Goal: Transaction & Acquisition: Purchase product/service

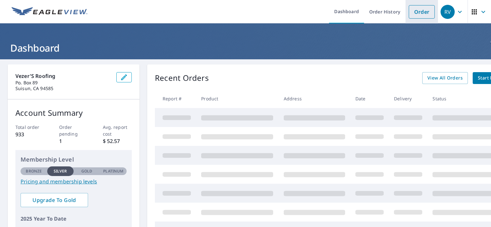
click at [420, 13] on link "Order" at bounding box center [422, 11] width 26 height 13
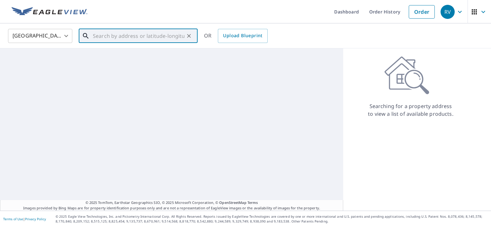
click at [107, 38] on input "text" at bounding box center [139, 36] width 92 height 18
paste input "[STREET_ADDRESS][PERSON_NAME]"
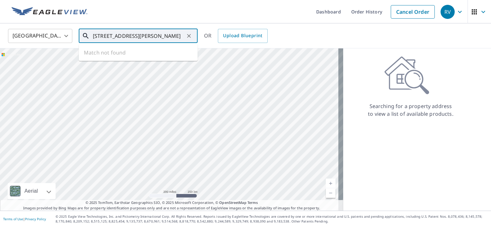
scroll to position [0, 1]
click at [112, 58] on span "[STREET_ADDRESS]" at bounding box center [142, 55] width 101 height 8
type input "[STREET_ADDRESS]"
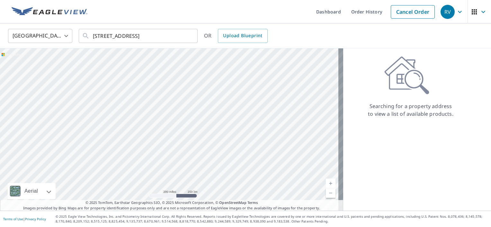
scroll to position [0, 0]
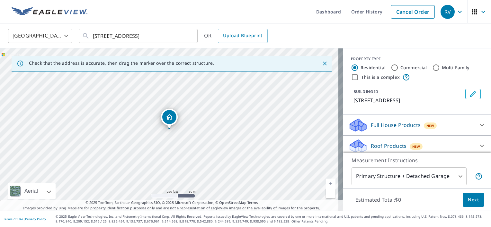
click at [326, 184] on link "Current Level 17, Zoom In" at bounding box center [331, 184] width 10 height 10
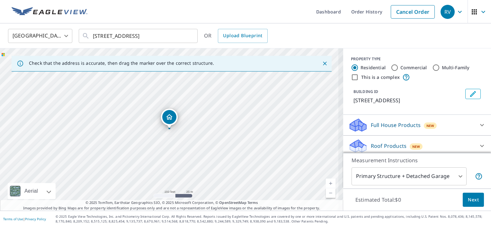
click at [326, 184] on link "Current Level 18, Zoom In" at bounding box center [331, 184] width 10 height 10
click at [326, 183] on link "Current Level 19, Zoom In Disabled" at bounding box center [331, 184] width 10 height 10
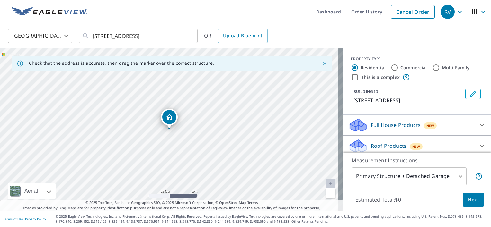
scroll to position [53, 0]
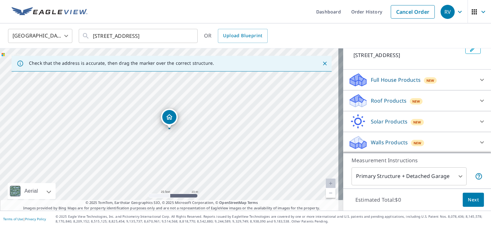
click at [480, 101] on icon at bounding box center [482, 101] width 4 height 2
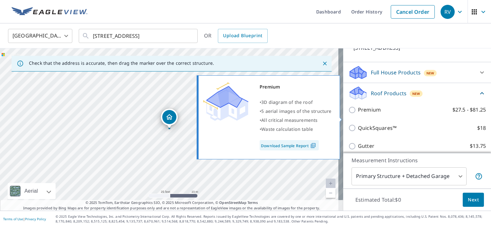
click at [348, 114] on input "Premium $27.5 - $81.25" at bounding box center [353, 110] width 10 height 8
checkbox input "true"
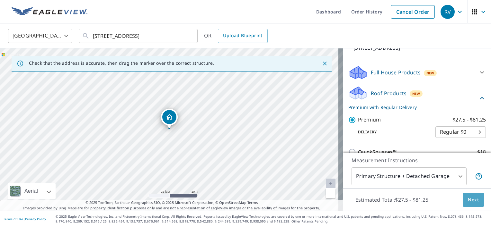
click at [468, 202] on span "Next" at bounding box center [473, 200] width 11 height 8
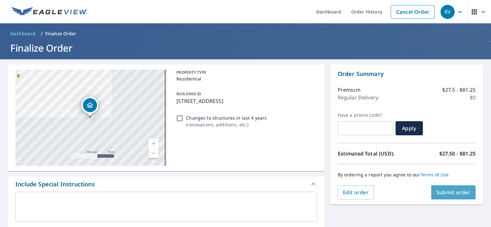
click at [444, 192] on span "Submit order" at bounding box center [453, 192] width 34 height 7
